Goal: Task Accomplishment & Management: Use online tool/utility

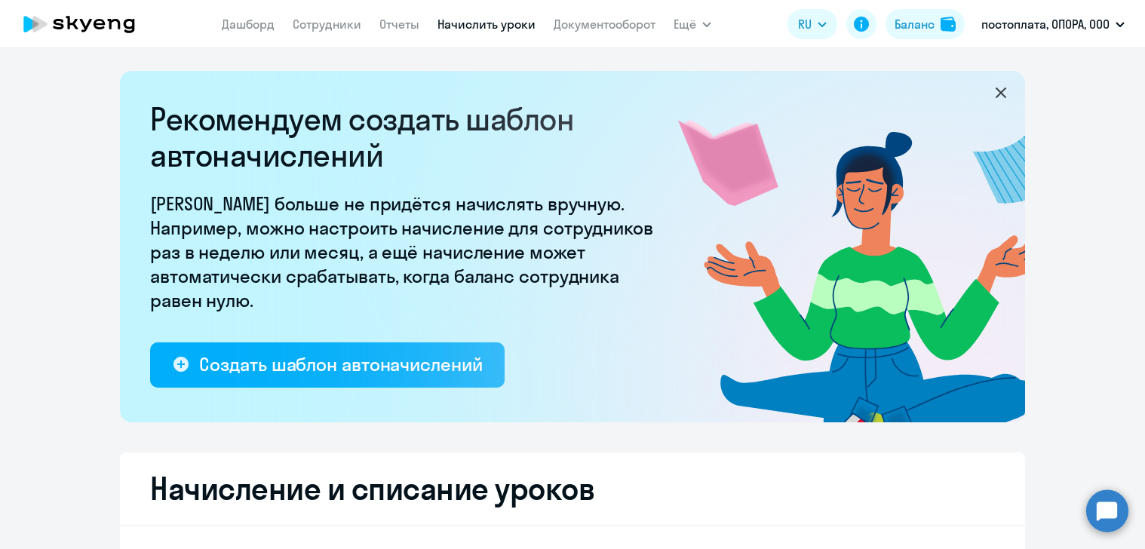
select select "10"
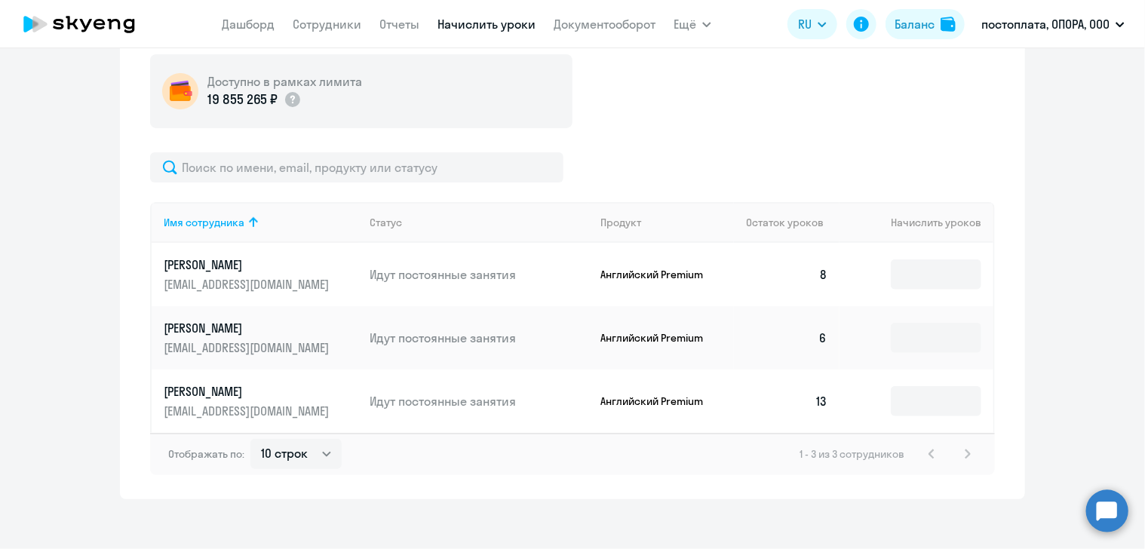
scroll to position [564, 0]
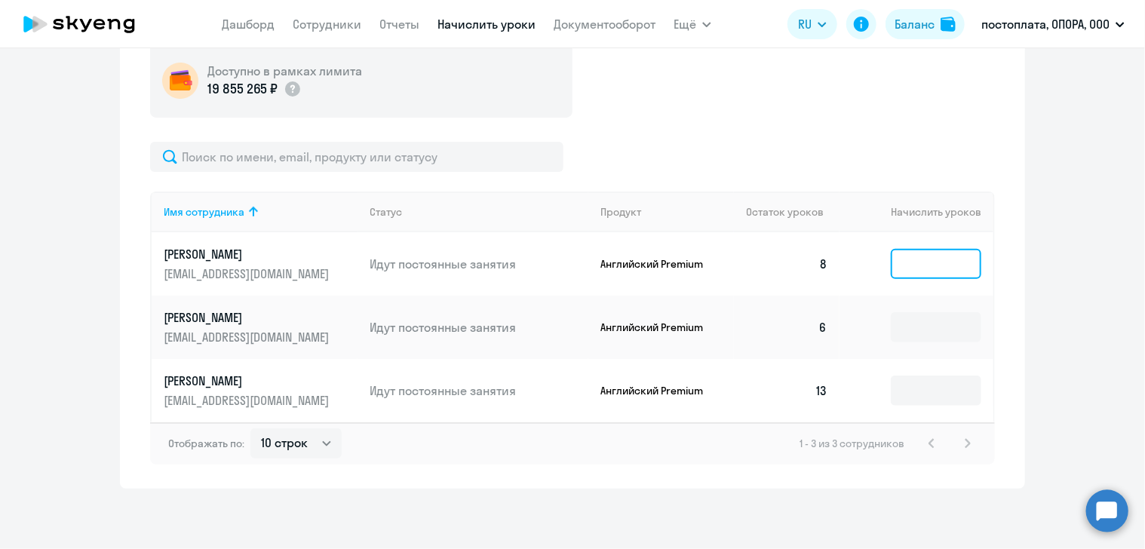
click at [906, 266] on input at bounding box center [935, 264] width 90 height 30
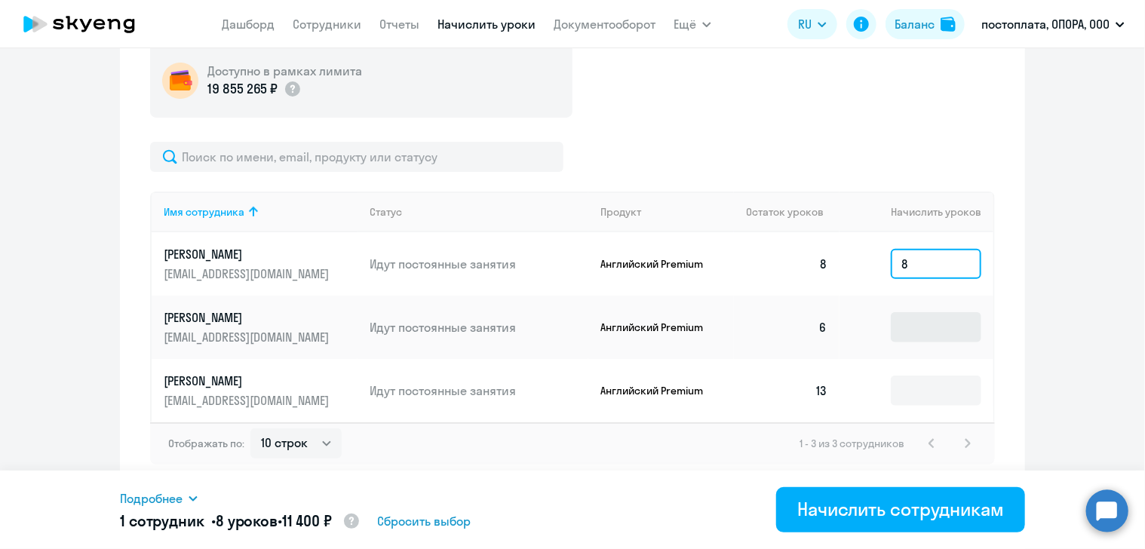
type input "8"
click at [939, 328] on input at bounding box center [935, 327] width 90 height 30
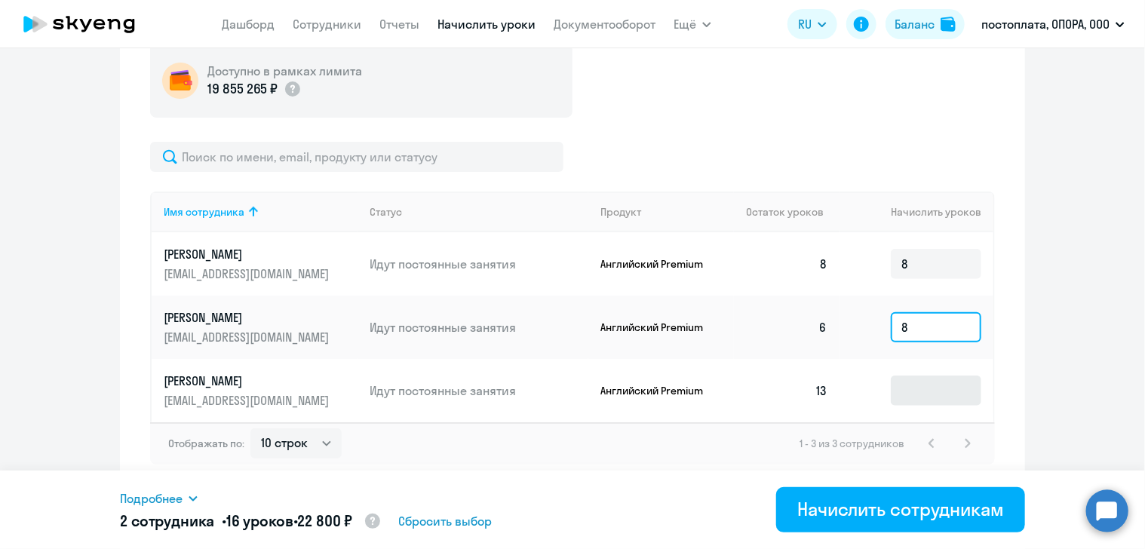
type input "8"
click at [918, 396] on input at bounding box center [935, 390] width 90 height 30
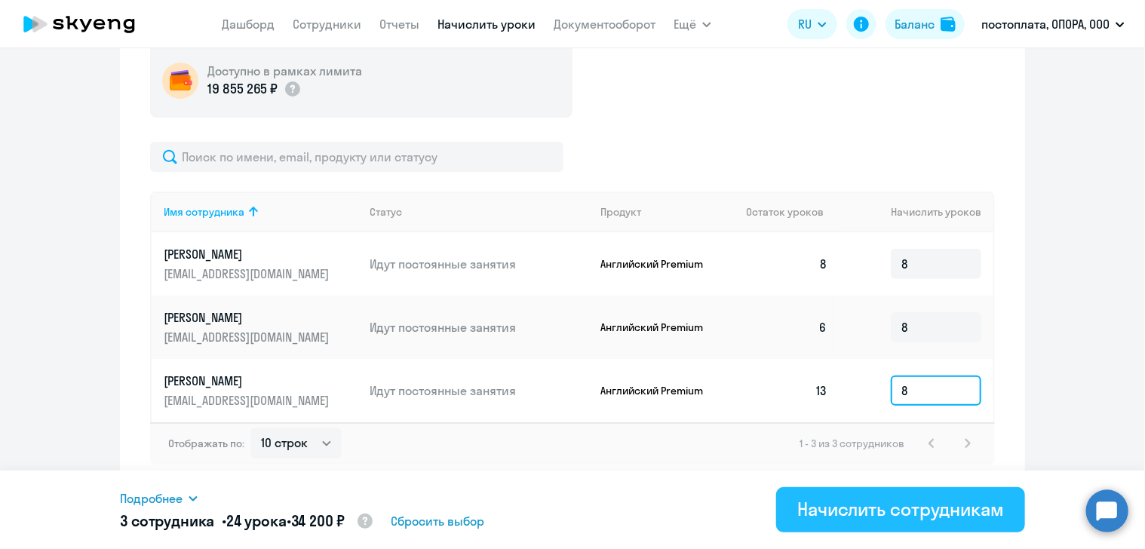
type input "8"
click at [890, 515] on div "Начислить сотрудникам" at bounding box center [900, 509] width 207 height 24
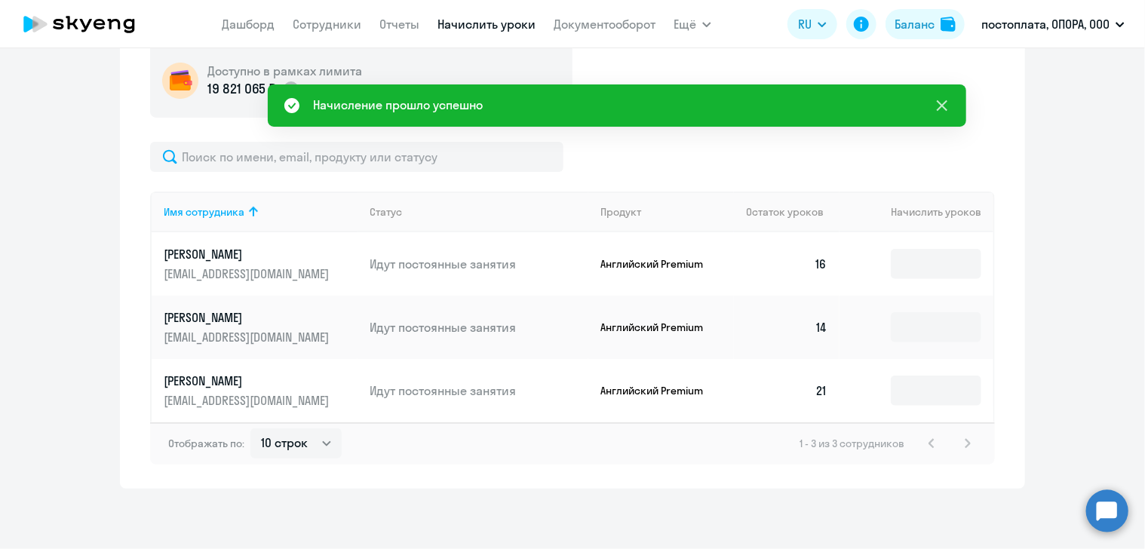
click at [941, 108] on icon at bounding box center [942, 106] width 18 height 18
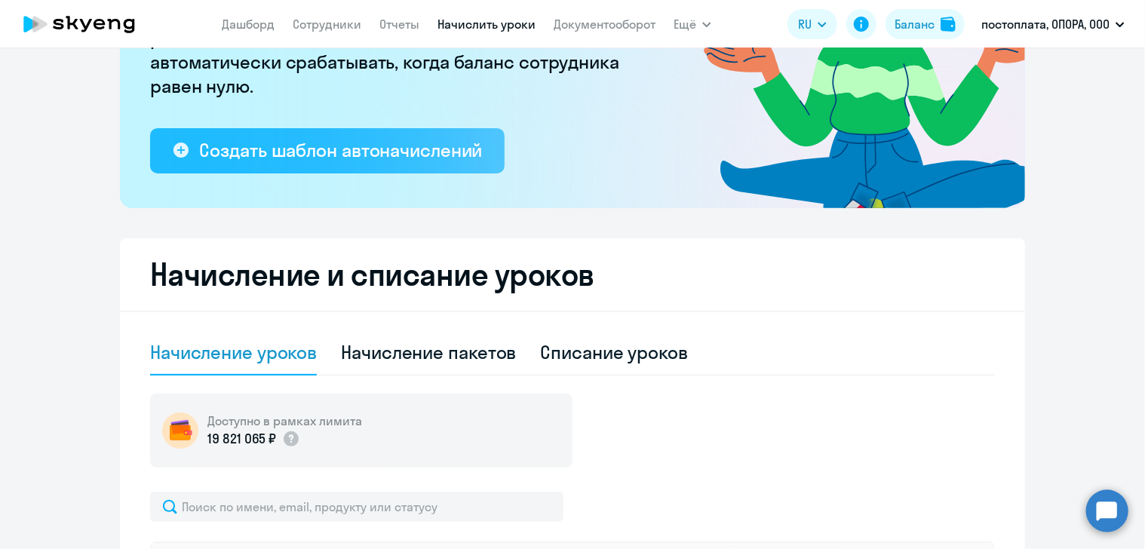
scroll to position [0, 0]
